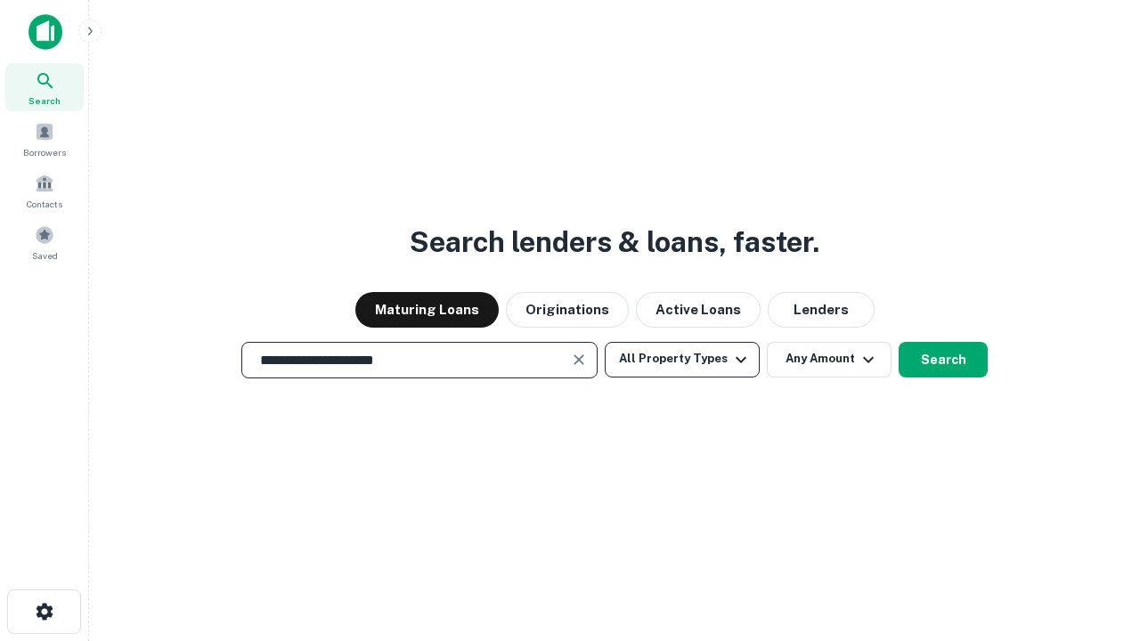
type input "**********"
click at [682, 359] on button "All Property Types" at bounding box center [682, 360] width 155 height 36
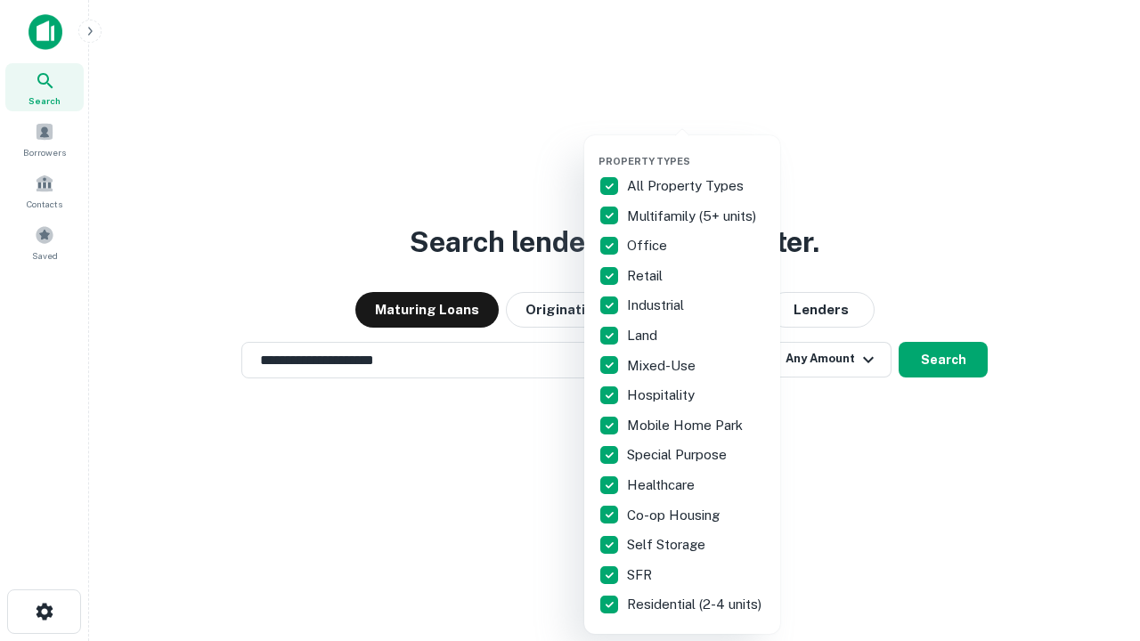
click at [697, 150] on button "button" at bounding box center [697, 150] width 196 height 1
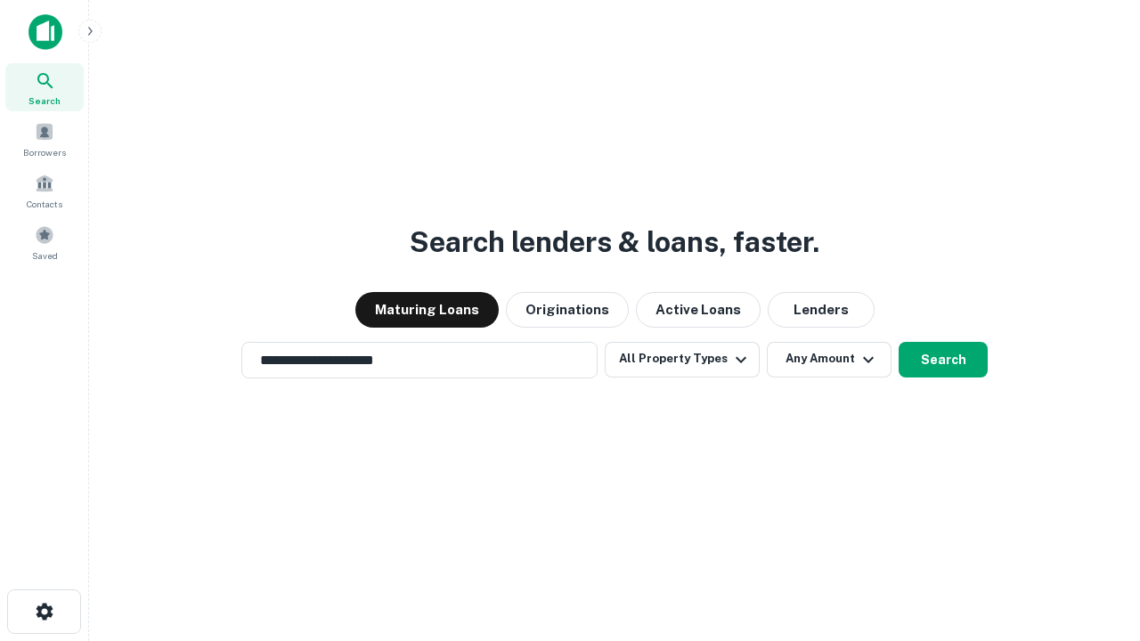
scroll to position [28, 0]
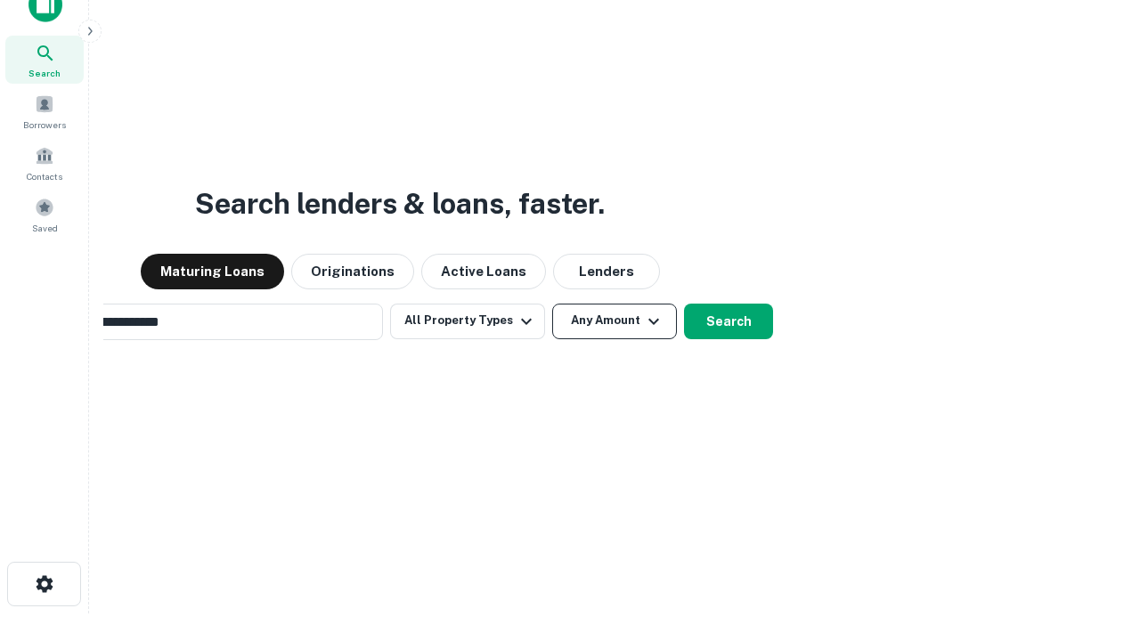
click at [552, 304] on button "Any Amount" at bounding box center [614, 322] width 125 height 36
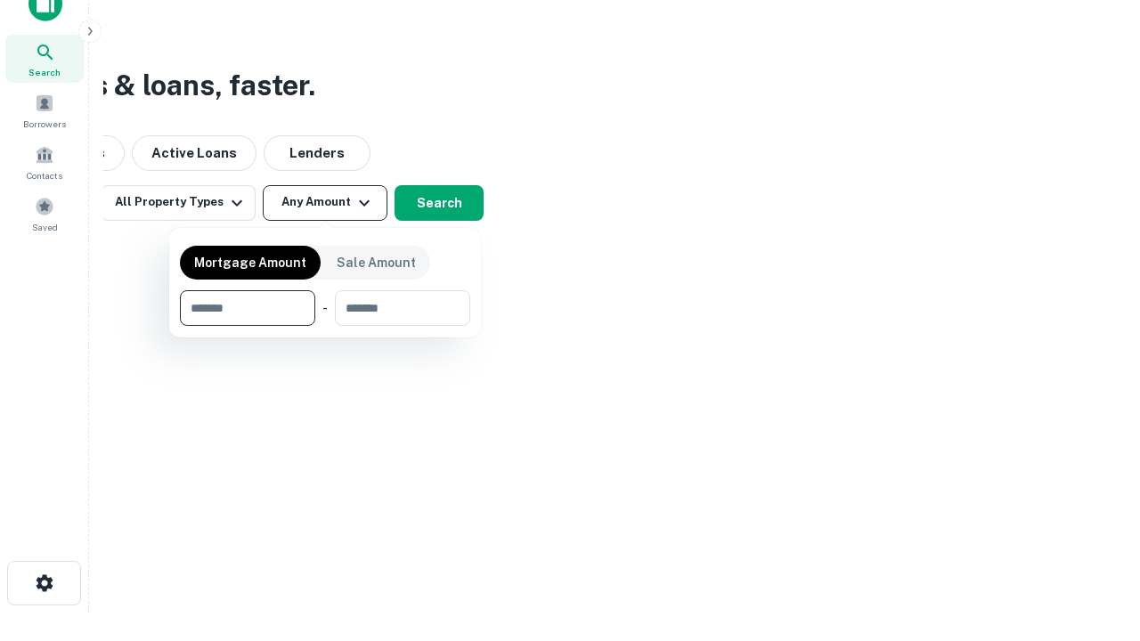
type input "*******"
click at [325, 326] on button "button" at bounding box center [325, 326] width 290 height 1
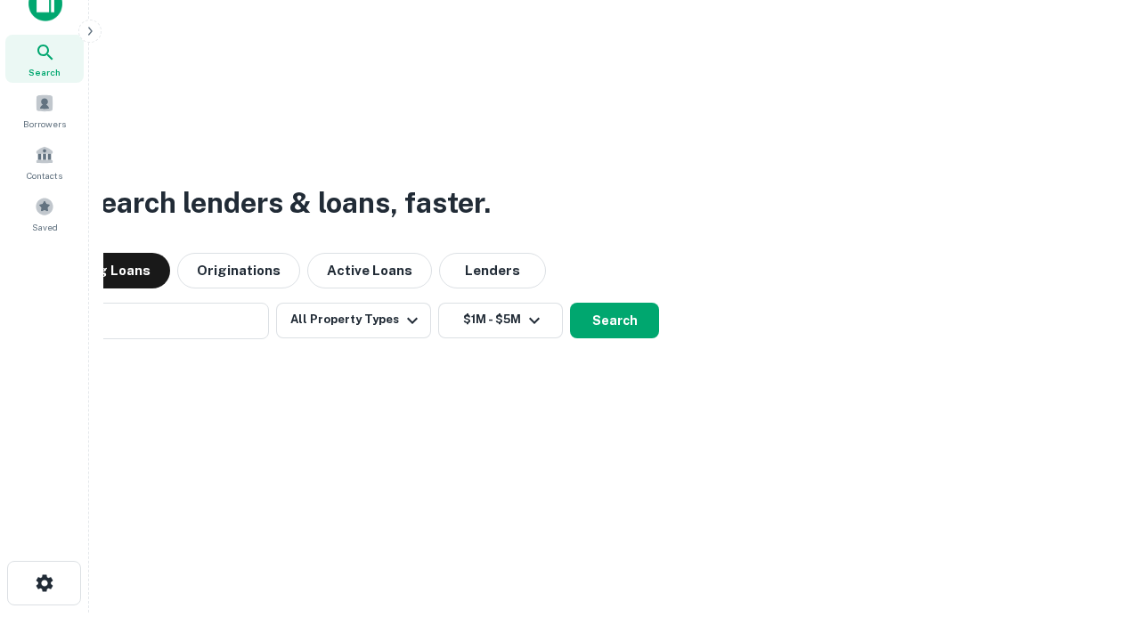
scroll to position [28, 0]
click at [570, 304] on button "Search" at bounding box center [614, 322] width 89 height 36
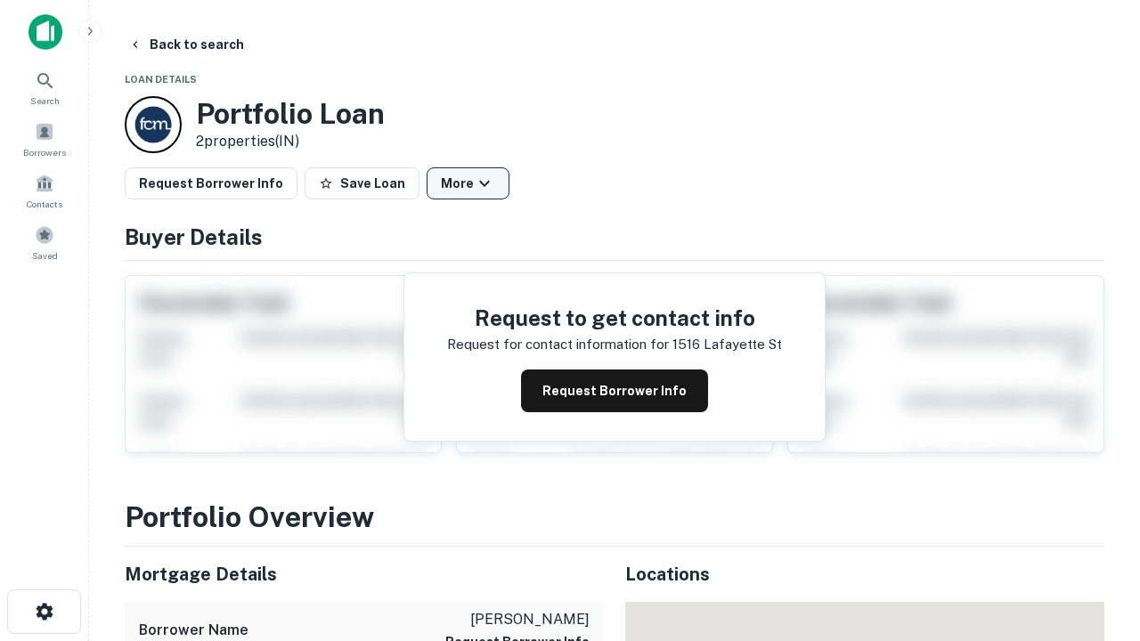
click at [468, 184] on button "More" at bounding box center [468, 184] width 83 height 32
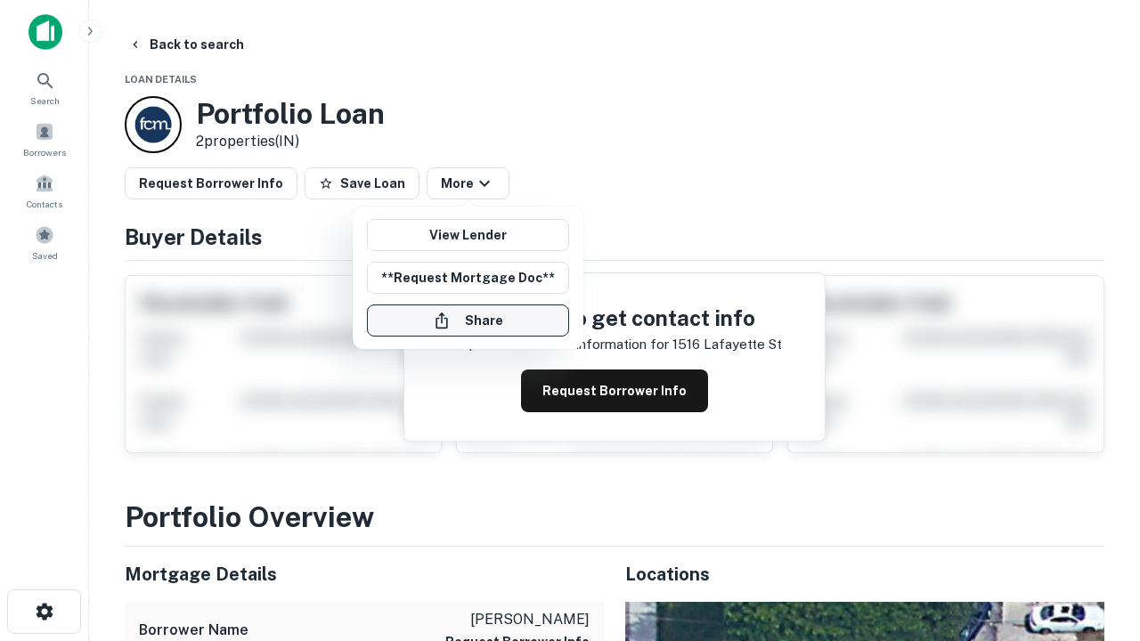
click at [468, 321] on button "Share" at bounding box center [468, 321] width 202 height 32
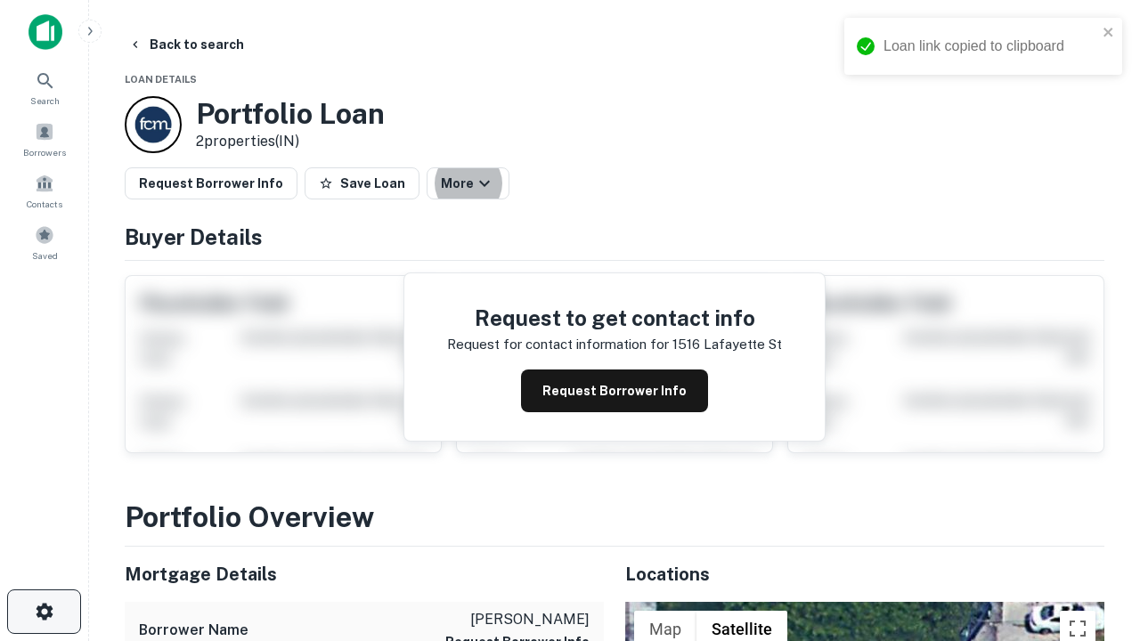
click at [44, 612] on icon "button" at bounding box center [44, 611] width 21 height 21
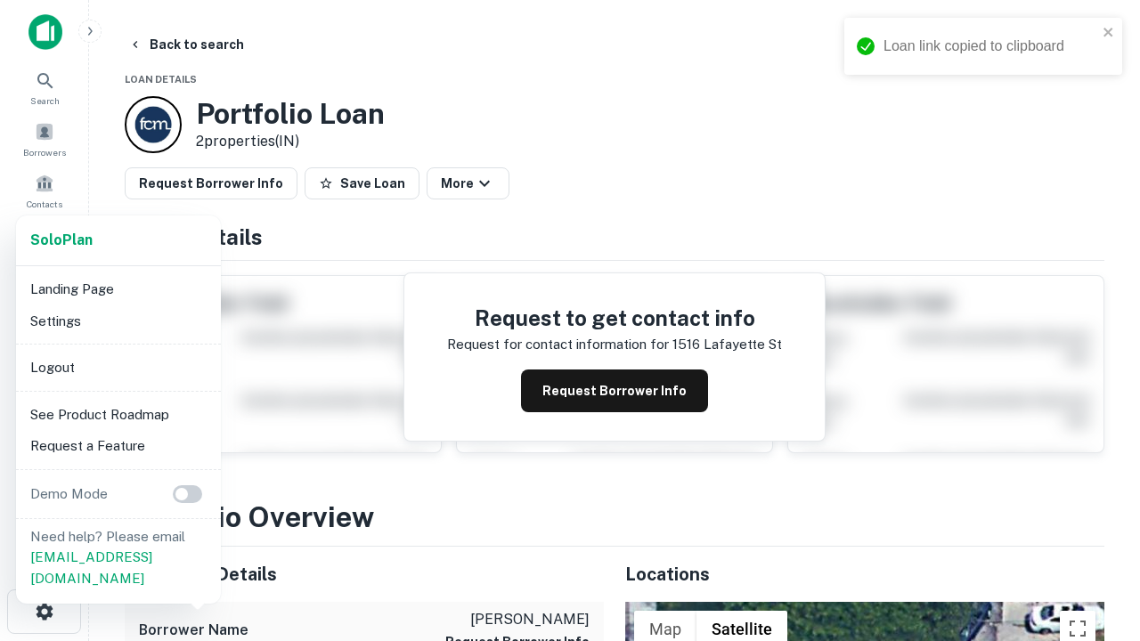
click at [118, 367] on li "Logout" at bounding box center [118, 368] width 191 height 32
